Goal: Task Accomplishment & Management: Manage account settings

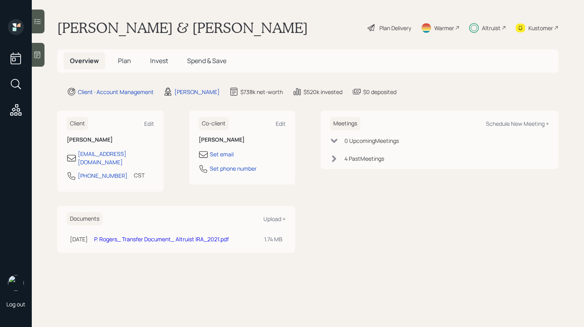
click at [39, 27] on div at bounding box center [38, 22] width 13 height 24
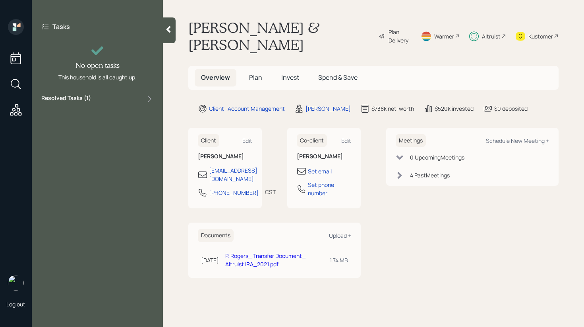
click at [80, 98] on label "Resolved Tasks ( 1 )" at bounding box center [66, 99] width 50 height 10
click at [166, 31] on icon at bounding box center [168, 29] width 8 height 8
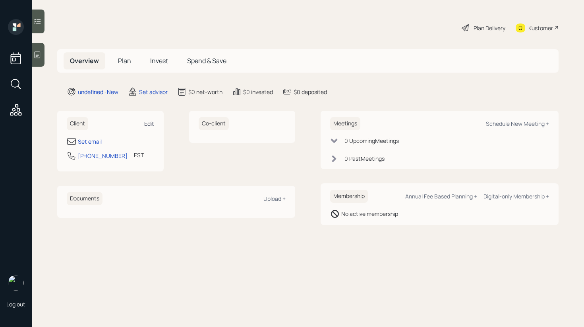
click at [148, 125] on div "Edit" at bounding box center [149, 124] width 10 height 8
